Goal: Information Seeking & Learning: Learn about a topic

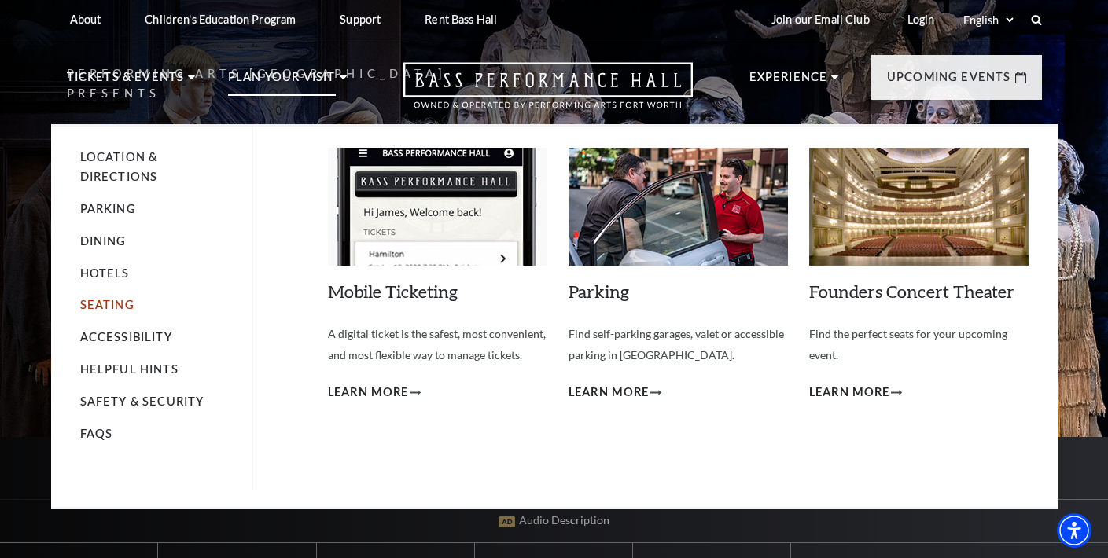
click at [111, 300] on link "Seating" at bounding box center [107, 304] width 54 height 13
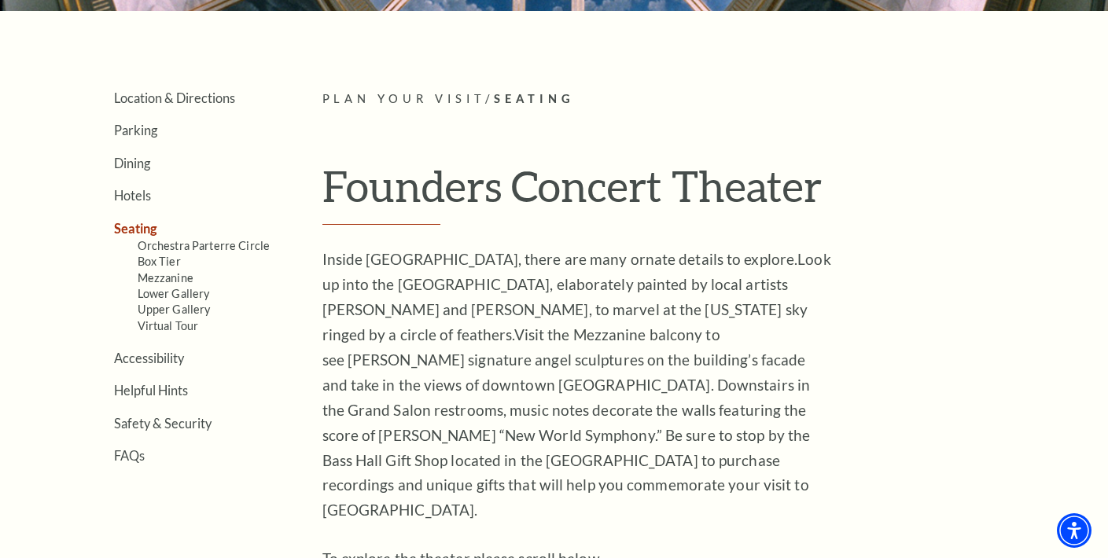
scroll to position [337, 0]
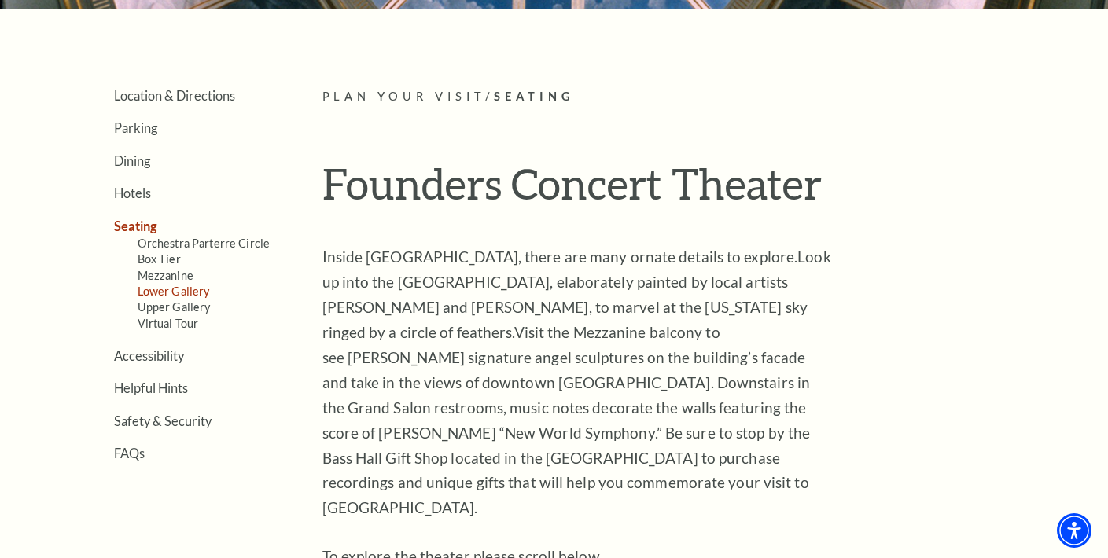
click at [162, 289] on link "Lower Gallery" at bounding box center [174, 291] width 72 height 13
click at [163, 317] on link "Virtual Tour" at bounding box center [168, 323] width 61 height 13
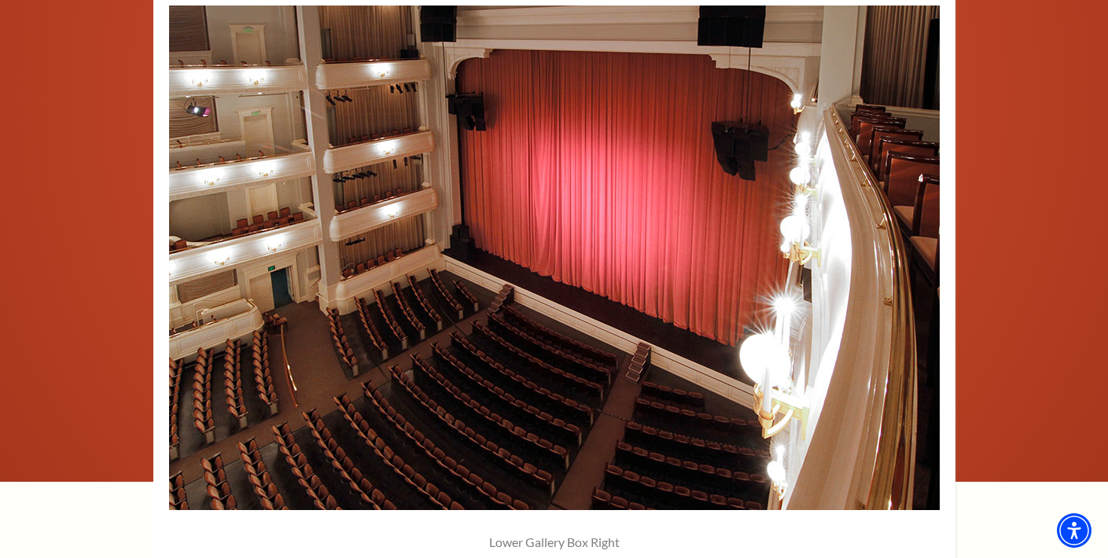
scroll to position [1132, 0]
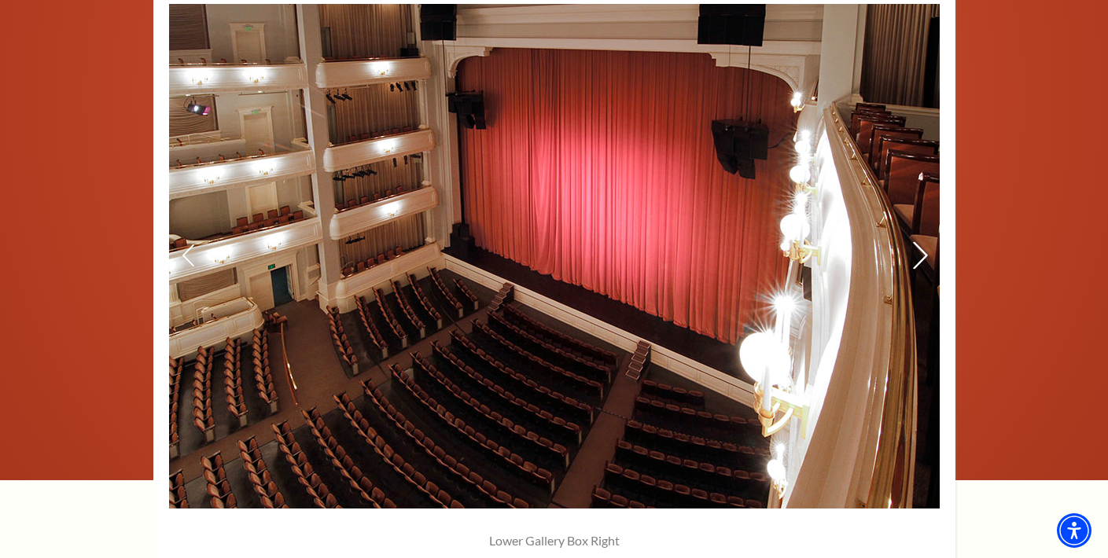
click at [915, 246] on icon at bounding box center [919, 256] width 17 height 28
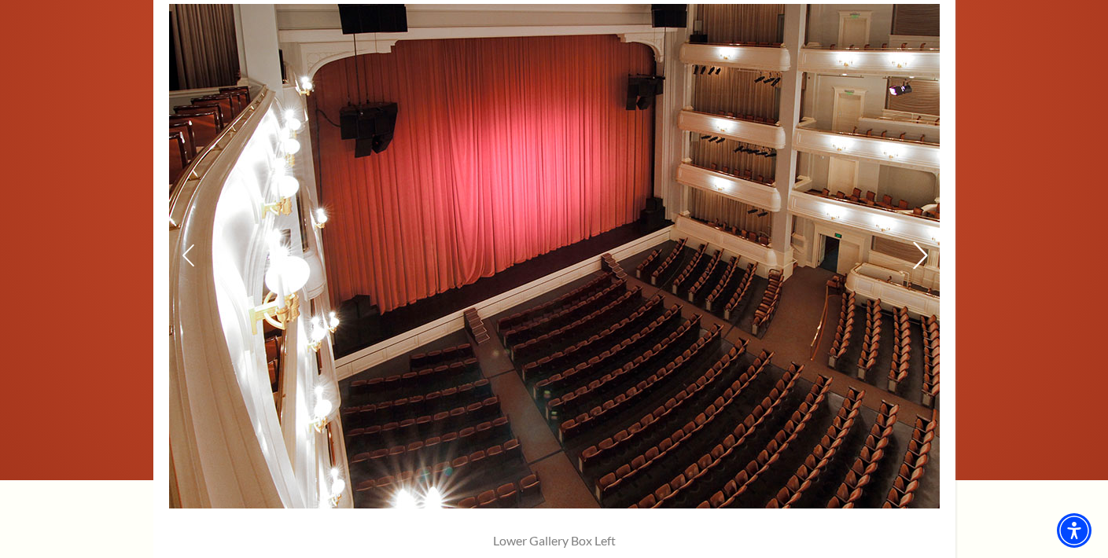
click at [922, 249] on icon at bounding box center [919, 256] width 17 height 28
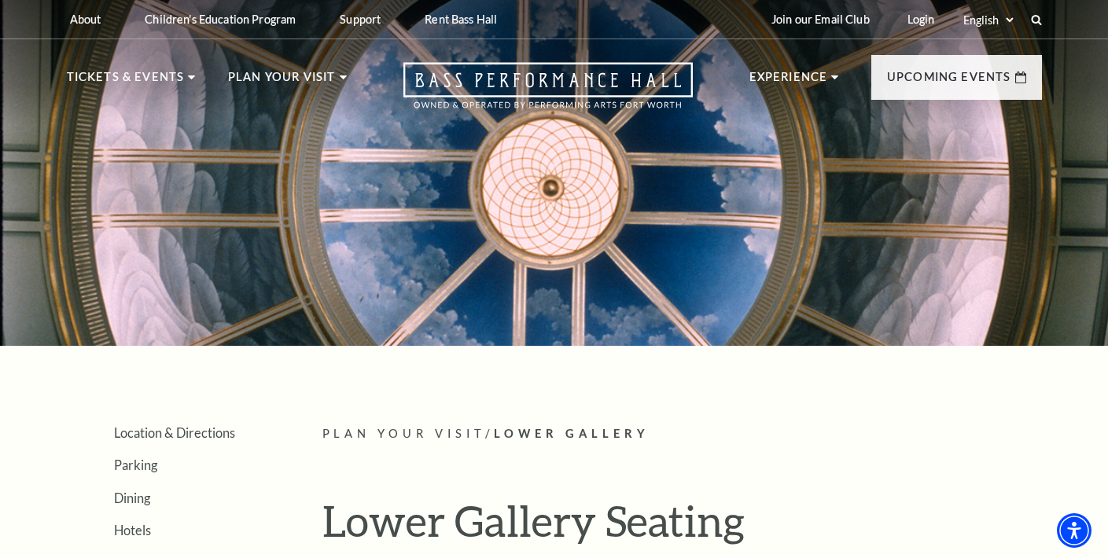
scroll to position [0, 0]
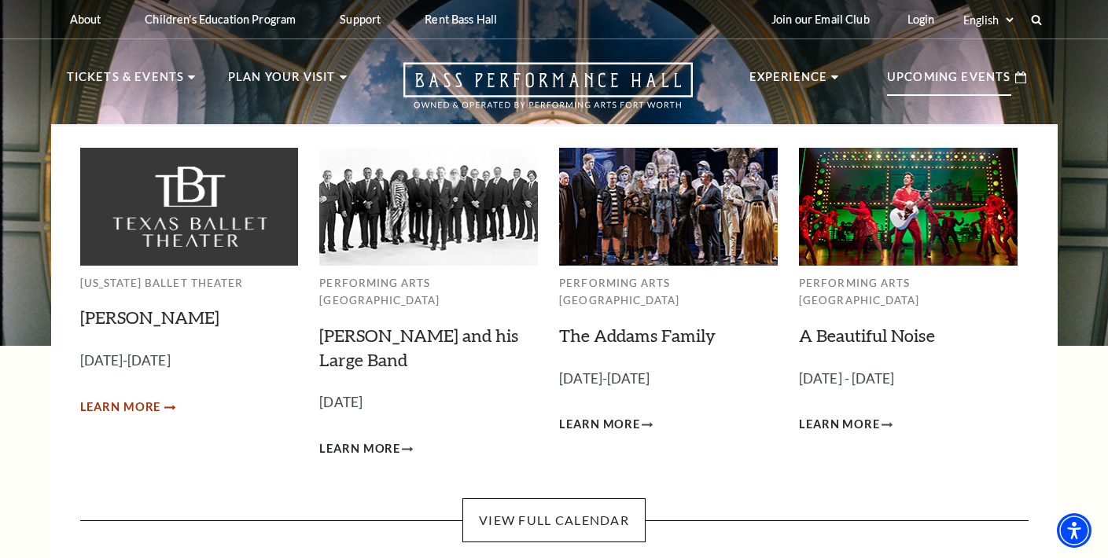
click at [120, 401] on span "Learn More" at bounding box center [120, 408] width 81 height 20
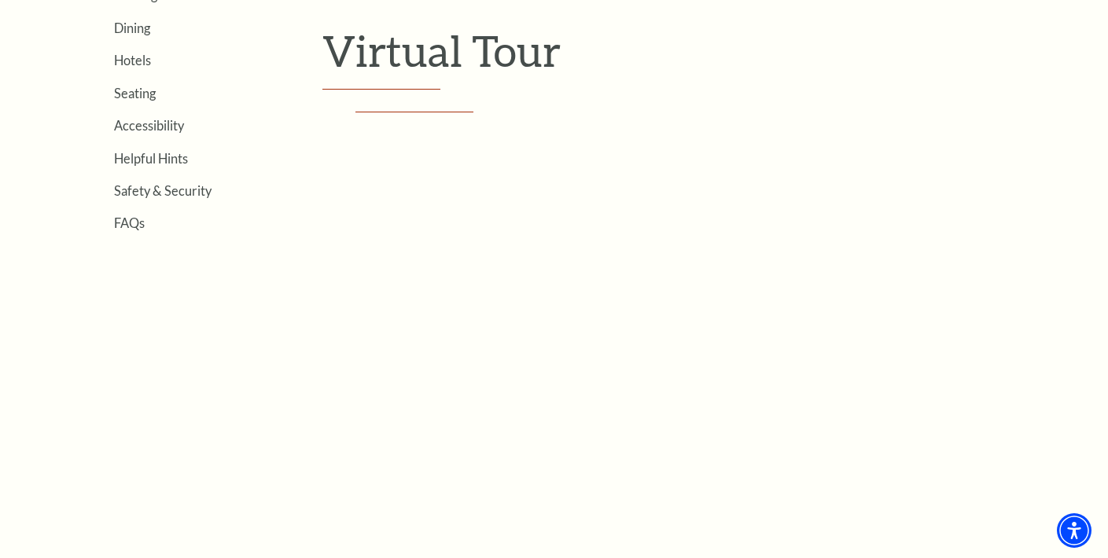
scroll to position [440, 0]
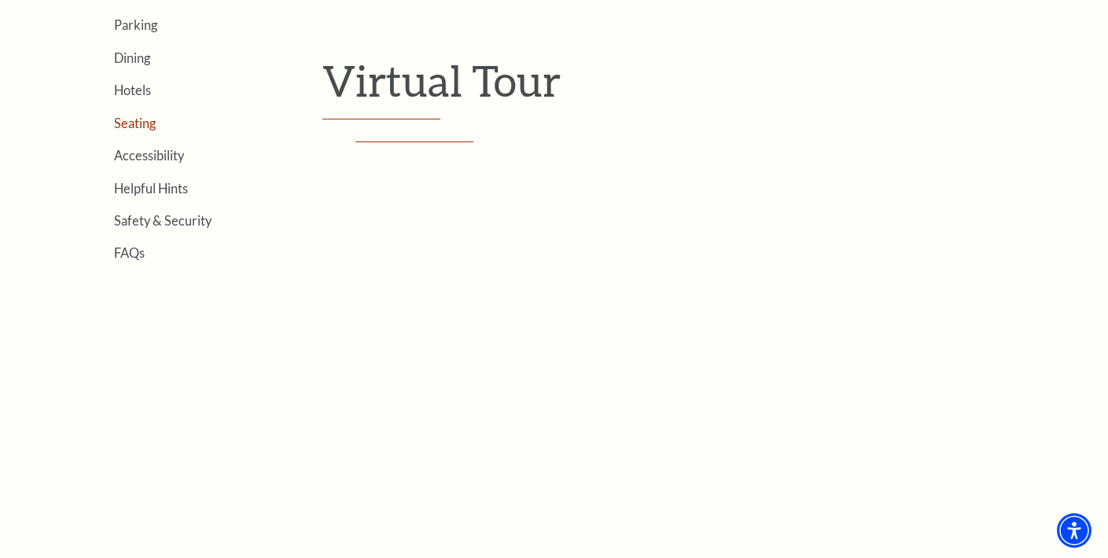
click at [145, 119] on link "Seating" at bounding box center [135, 123] width 42 height 15
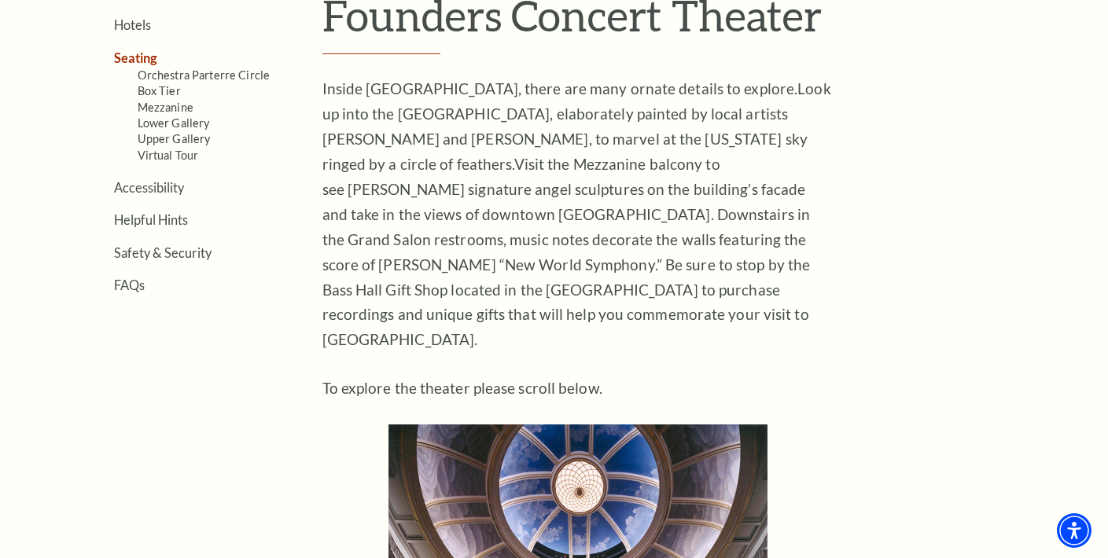
scroll to position [522, 0]
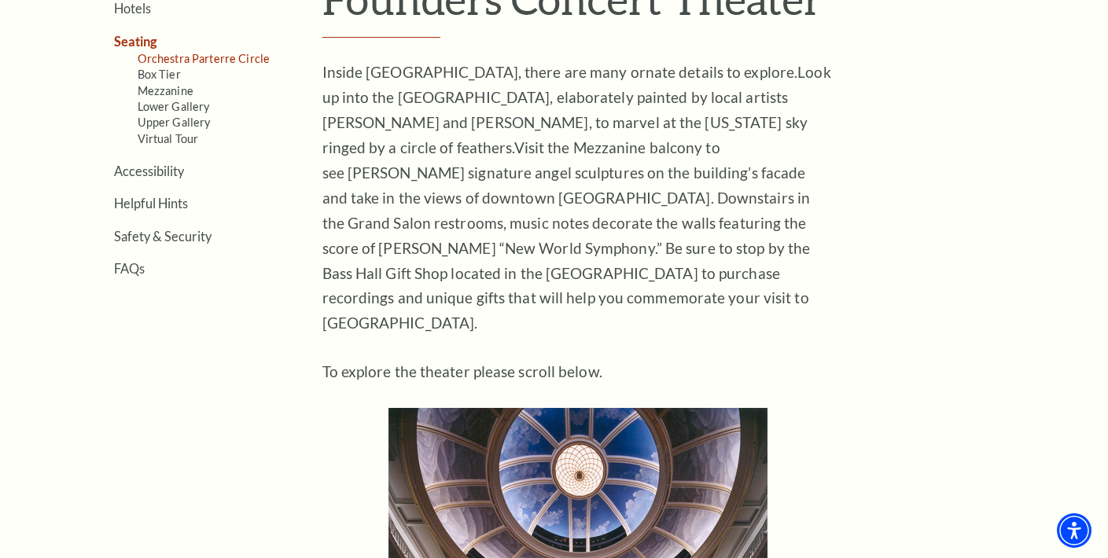
click at [223, 57] on link "Orchestra Parterre Circle" at bounding box center [204, 58] width 133 height 13
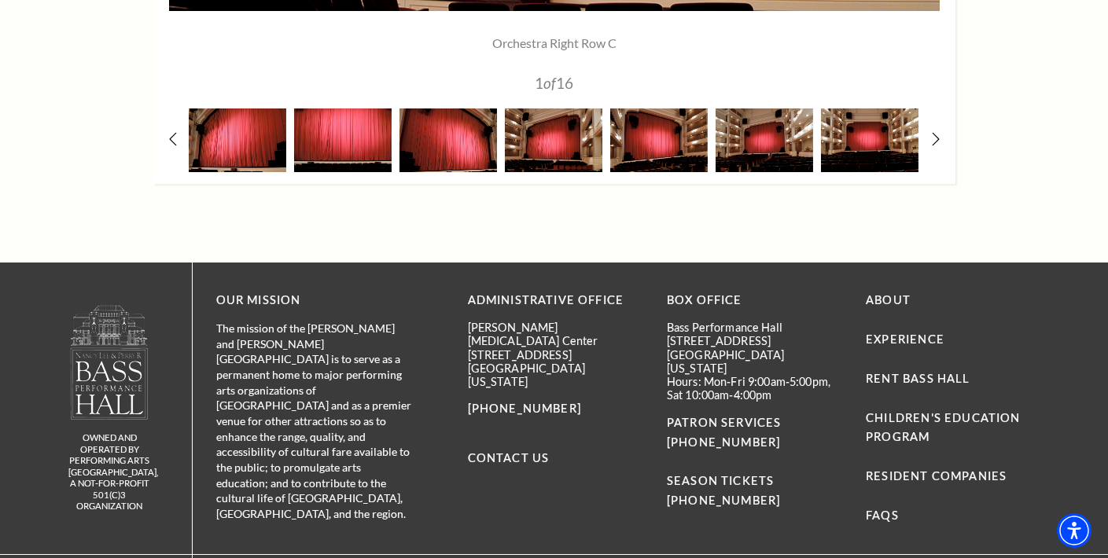
scroll to position [1631, 0]
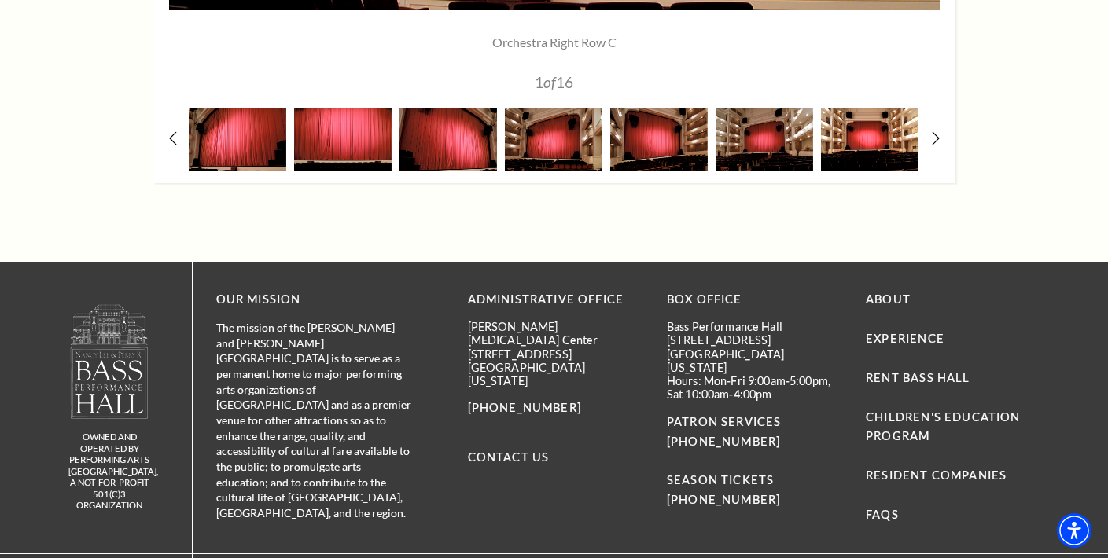
click at [868, 144] on img at bounding box center [870, 140] width 98 height 64
click at [868, 145] on img at bounding box center [870, 140] width 98 height 64
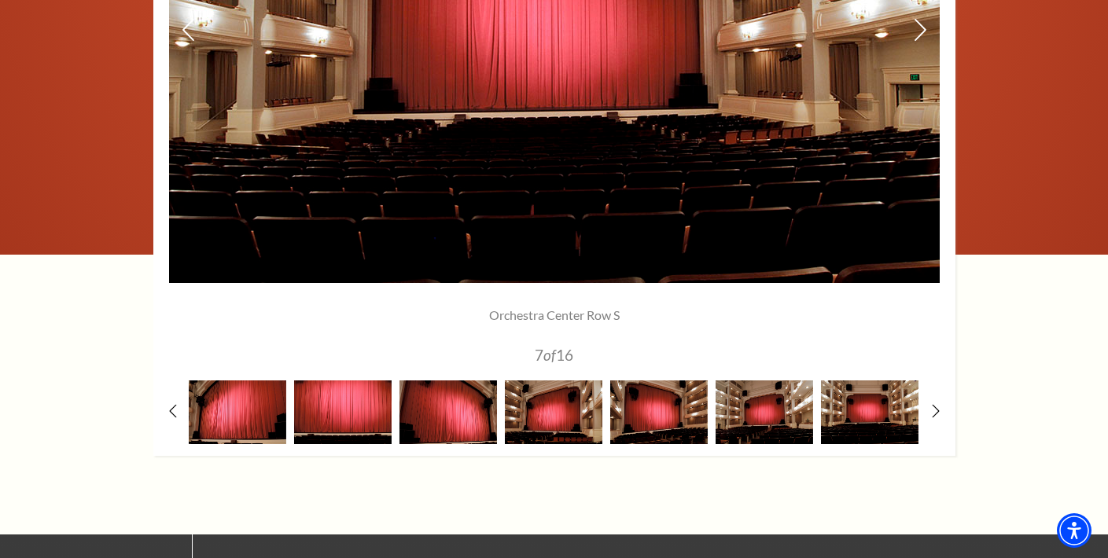
scroll to position [1360, 0]
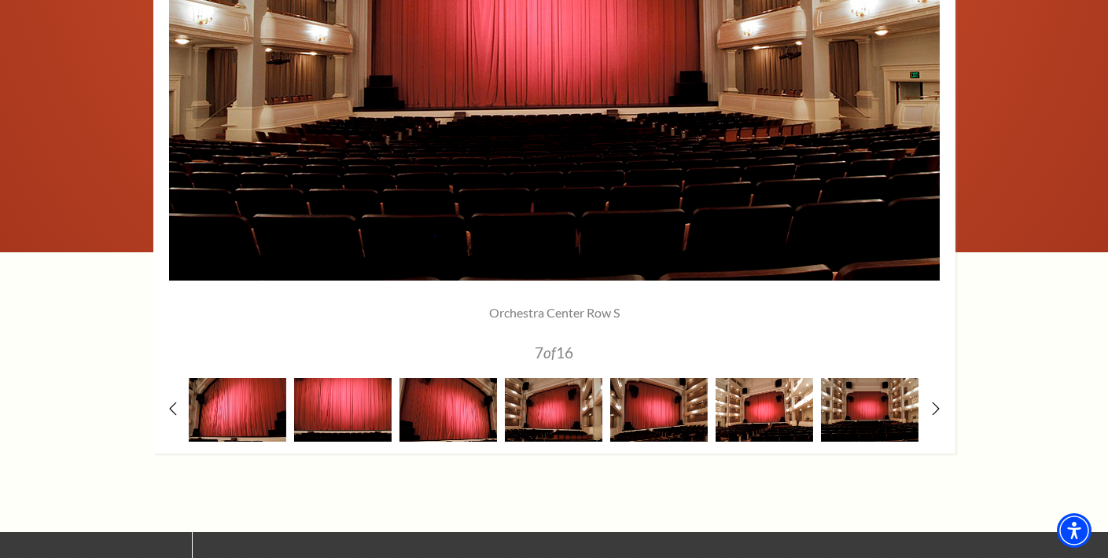
click at [760, 407] on img at bounding box center [765, 410] width 98 height 64
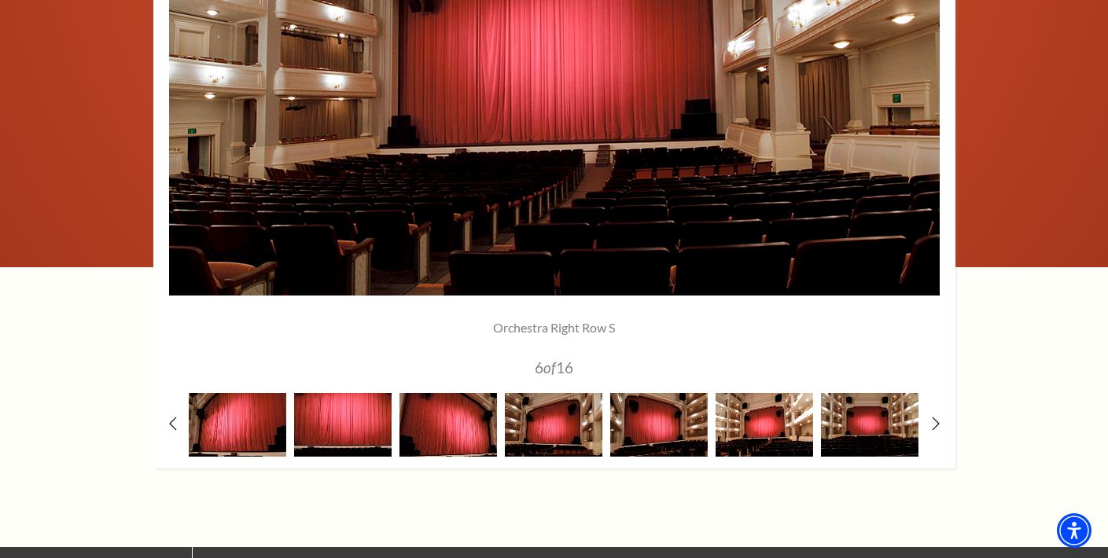
scroll to position [1337, 0]
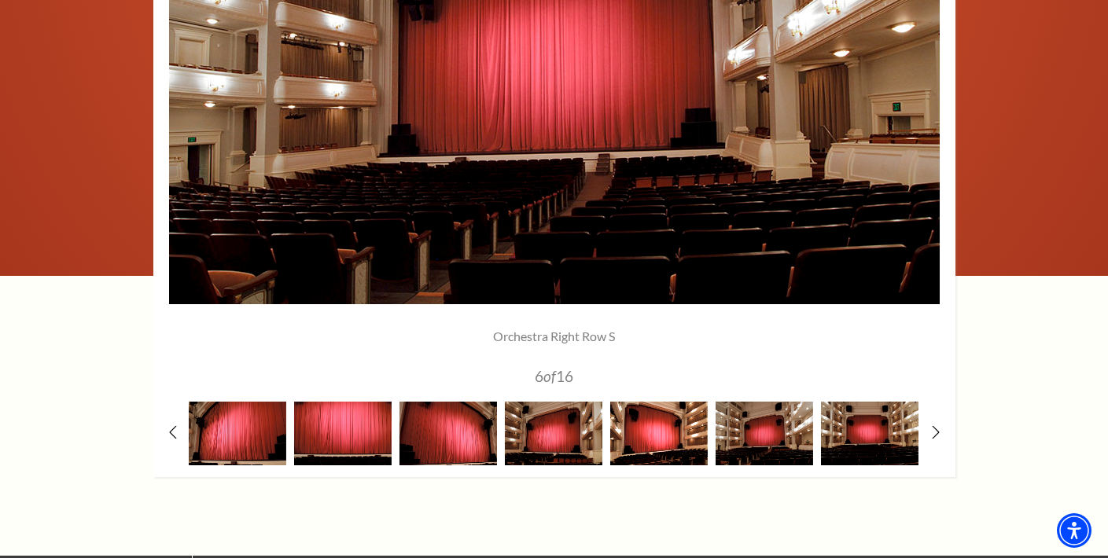
click at [654, 439] on img at bounding box center [659, 434] width 98 height 64
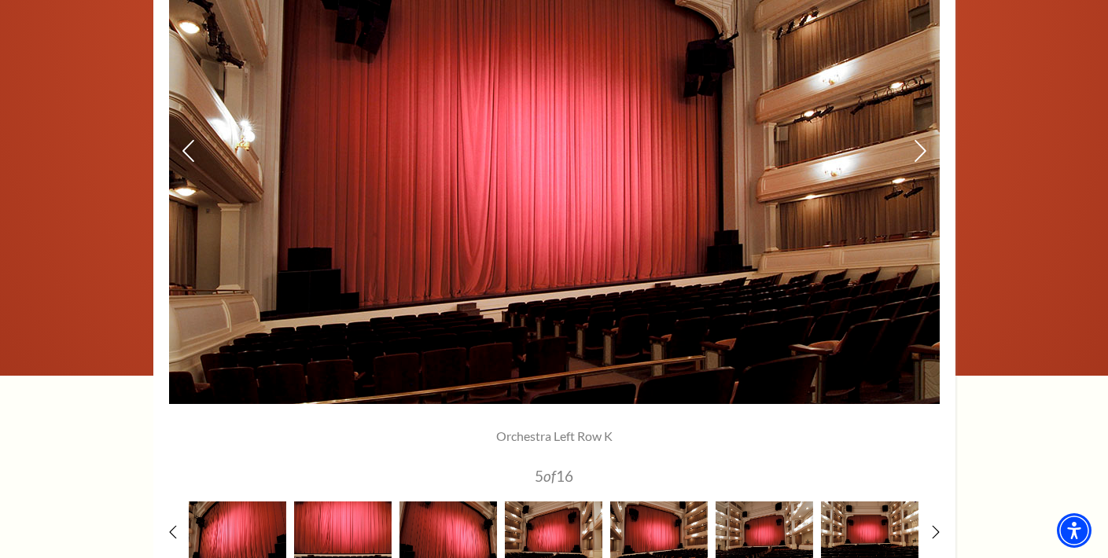
scroll to position [1238, 0]
